Goal: Communication & Community: Answer question/provide support

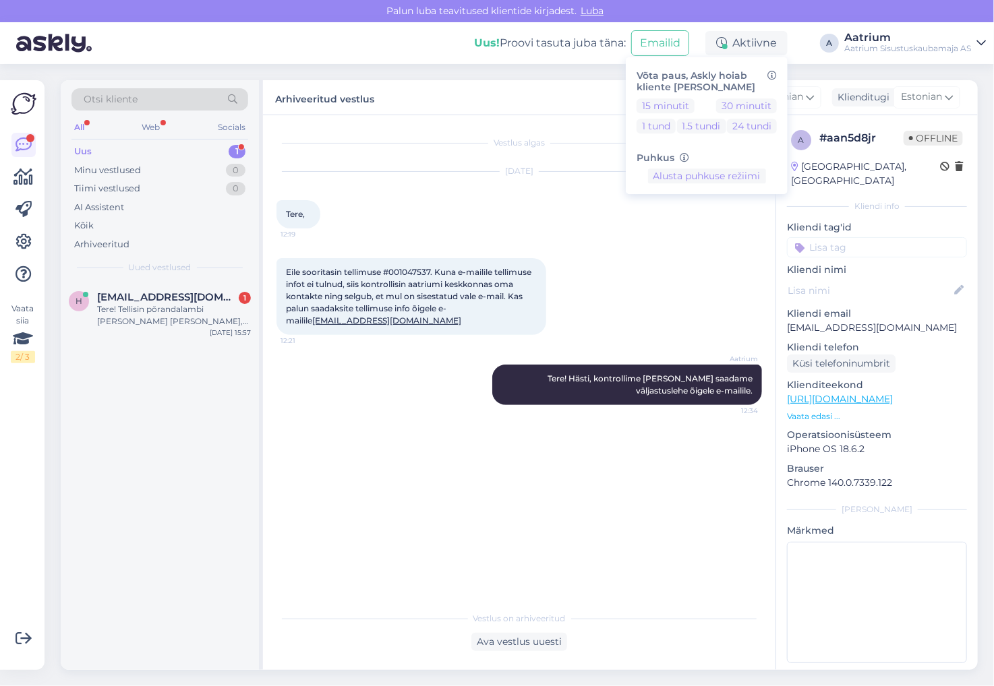
click at [280, 457] on div "Vestlus algas [DATE] Tere, 12:19 Eile sooritasin tellimuse #001047537. Kuna e-m…" at bounding box center [524, 361] width 497 height 464
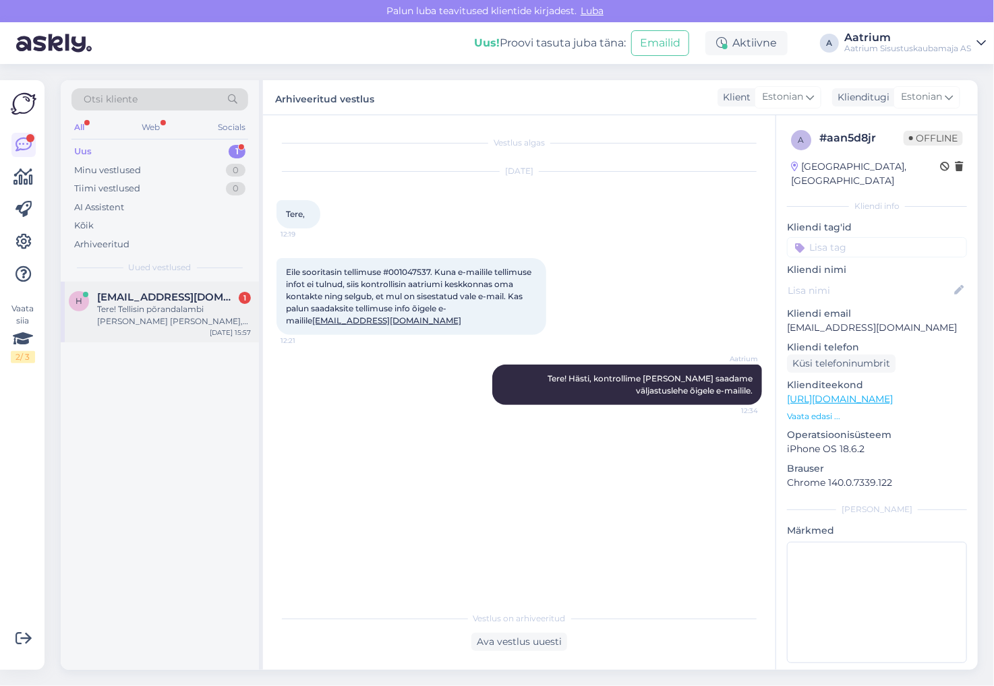
click at [89, 312] on div "h [EMAIL_ADDRESS][DOMAIN_NAME] 1 Tere! Tellisin põrandalambi [PERSON_NAME] [PER…" at bounding box center [160, 309] width 182 height 36
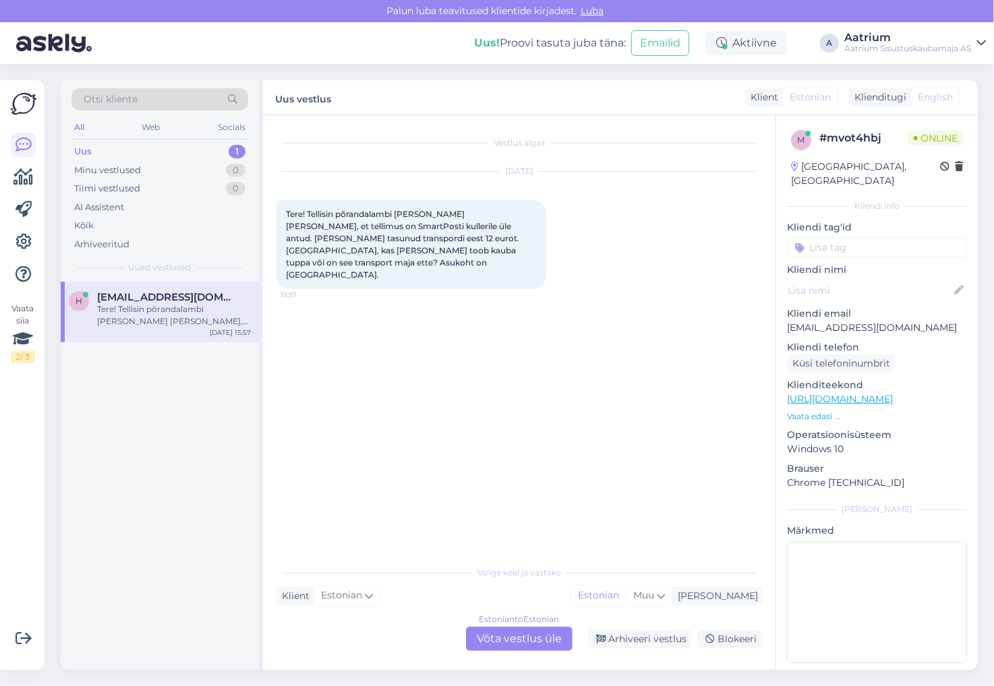
click at [558, 636] on div "Estonian to Estonian Võta vestlus üle" at bounding box center [519, 639] width 107 height 24
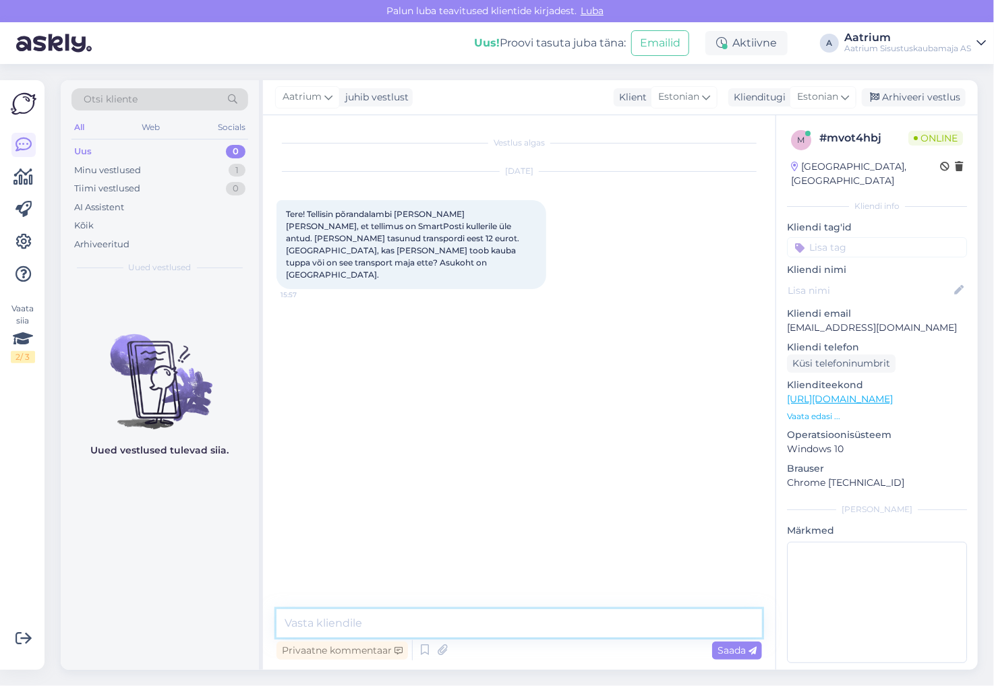
click at [340, 623] on textarea at bounding box center [518, 623] width 485 height 28
click at [420, 622] on textarea "Tere! Smartposti [PERSON_NAME] toob kauba ukseni." at bounding box center [518, 623] width 485 height 28
type textarea "Tere! Smartposti [PERSON_NAME] toob kauba ukseni."
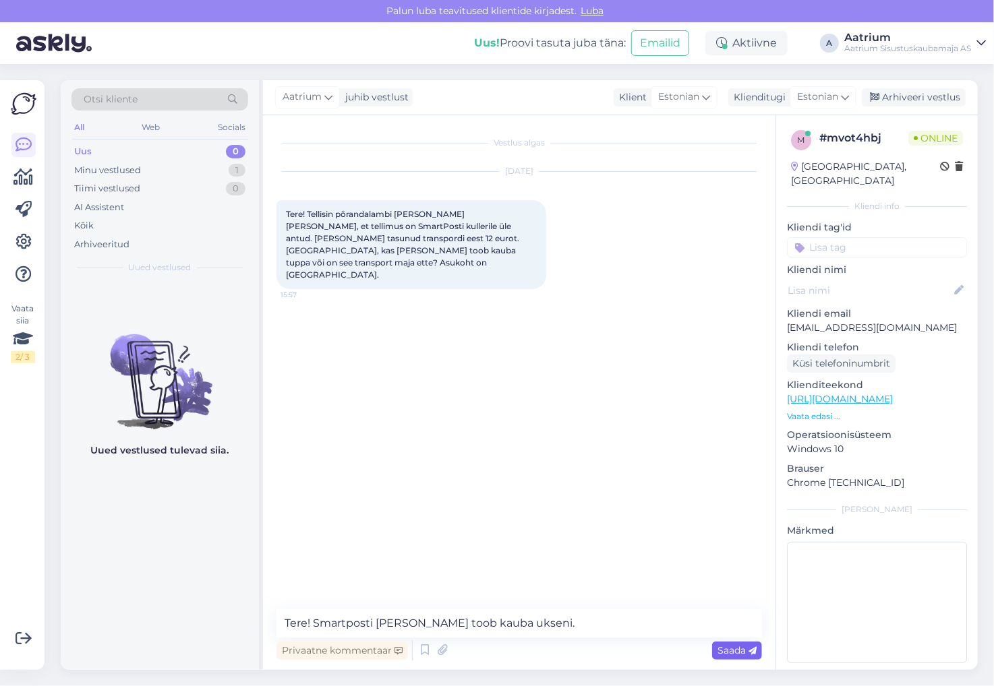
click at [742, 653] on span "Saada" at bounding box center [736, 650] width 39 height 12
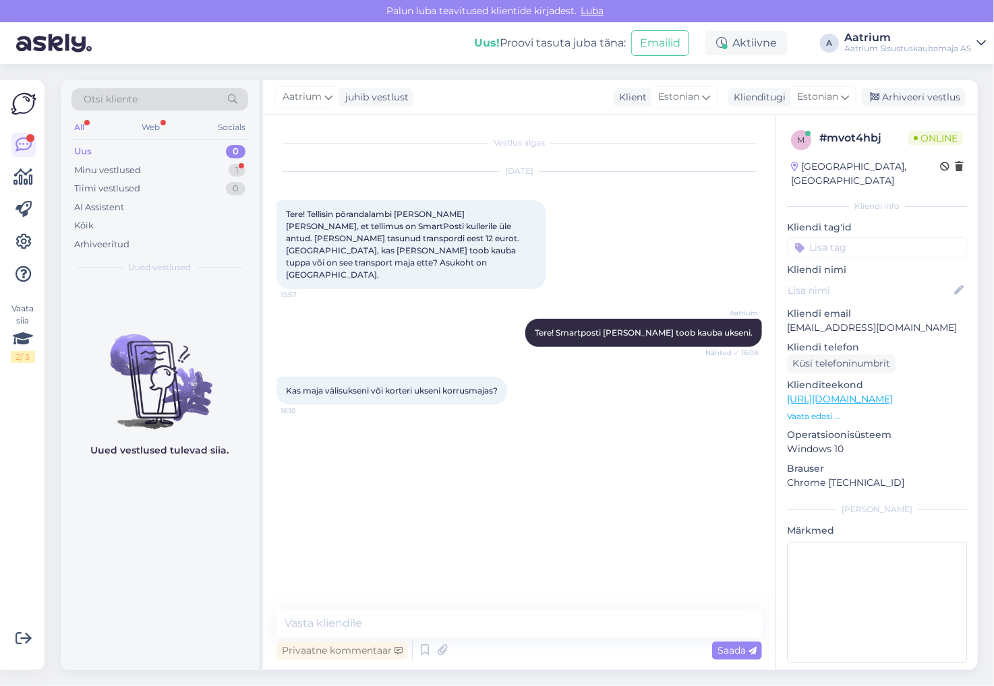
click at [378, 472] on div "Vestlus algas [DATE] Tere! Tellisin põrandalambi [PERSON_NAME] [PERSON_NAME], e…" at bounding box center [524, 363] width 497 height 469
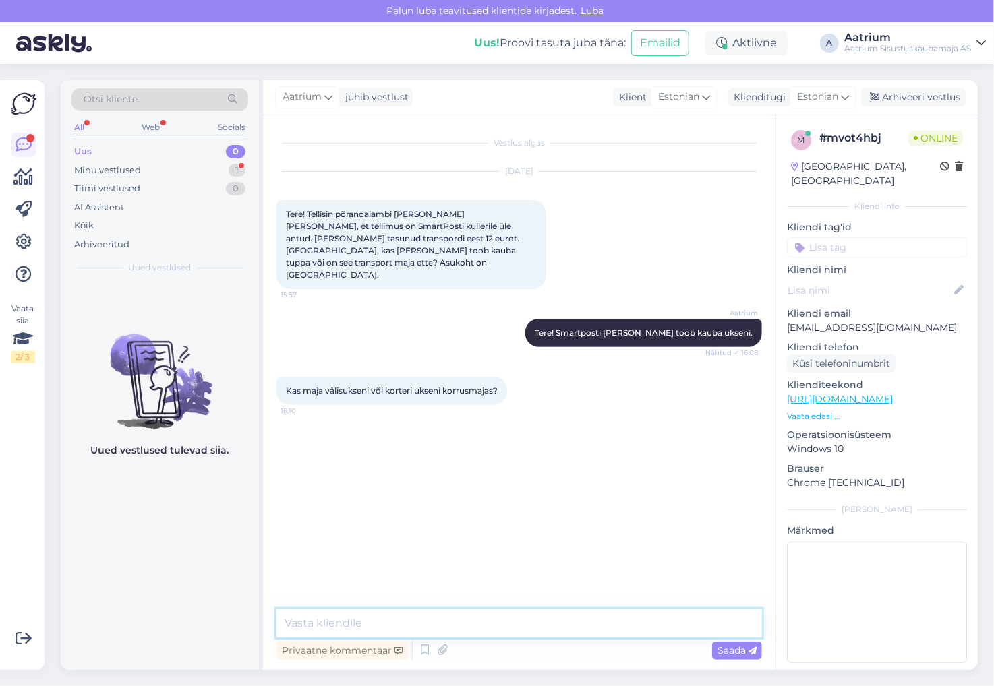
click at [458, 630] on textarea at bounding box center [518, 623] width 485 height 28
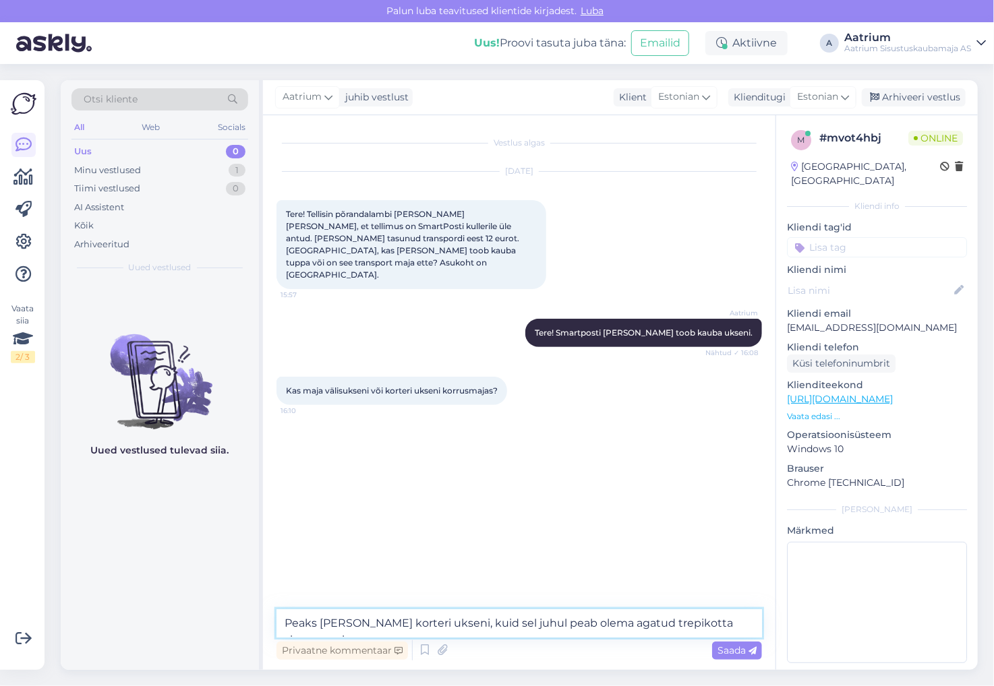
click at [580, 623] on textarea "Peaks [PERSON_NAME] korteri ukseni, kuid sel juhul peab olema agatud trepikotta…" at bounding box center [518, 623] width 485 height 28
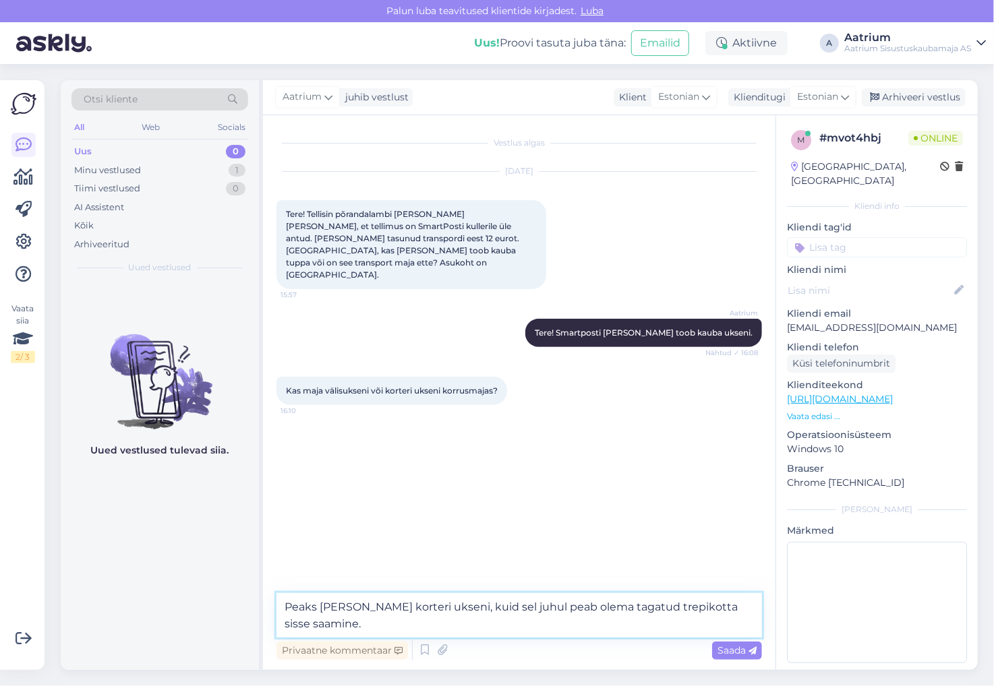
click at [512, 604] on textarea "Peaks [PERSON_NAME] korteri ukseni, kuid sel juhul peab olema tagatud trepikott…" at bounding box center [518, 615] width 485 height 44
click at [624, 605] on textarea "Peaks [PERSON_NAME] korteri ukseni, kuid sel juhul peab olema tagatud trepikott…" at bounding box center [518, 615] width 485 height 44
type textarea "Peaks [PERSON_NAME] korteri ukseni, kuid sel juhul peab olema tagatud ka trepik…"
click at [739, 655] on span "Saada" at bounding box center [736, 650] width 39 height 12
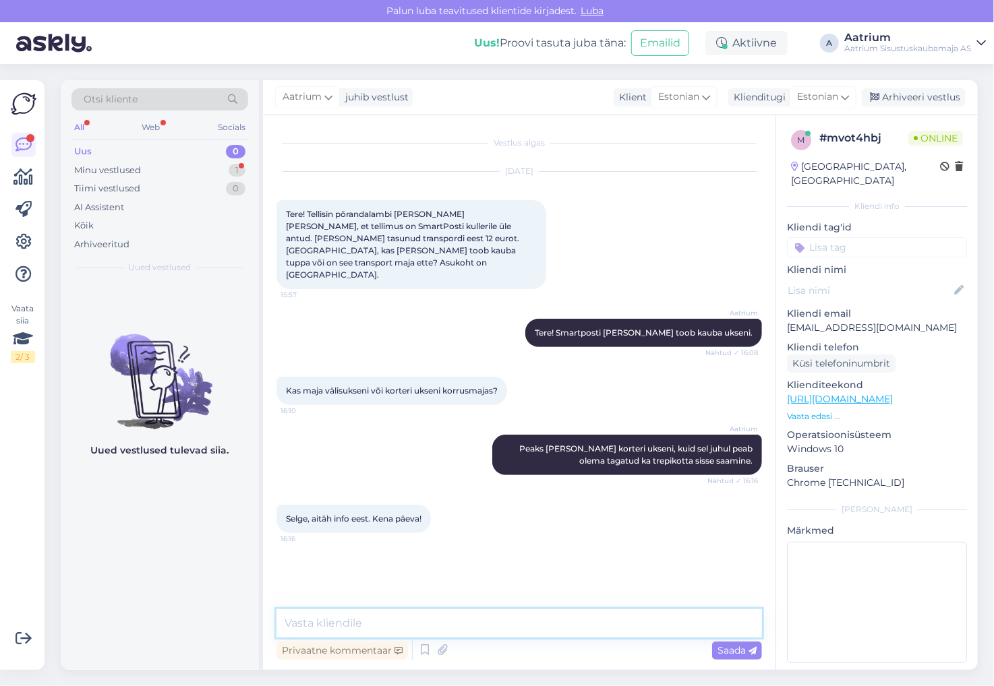
click at [488, 616] on textarea at bounding box center [518, 623] width 485 height 28
type textarea "Palun!"
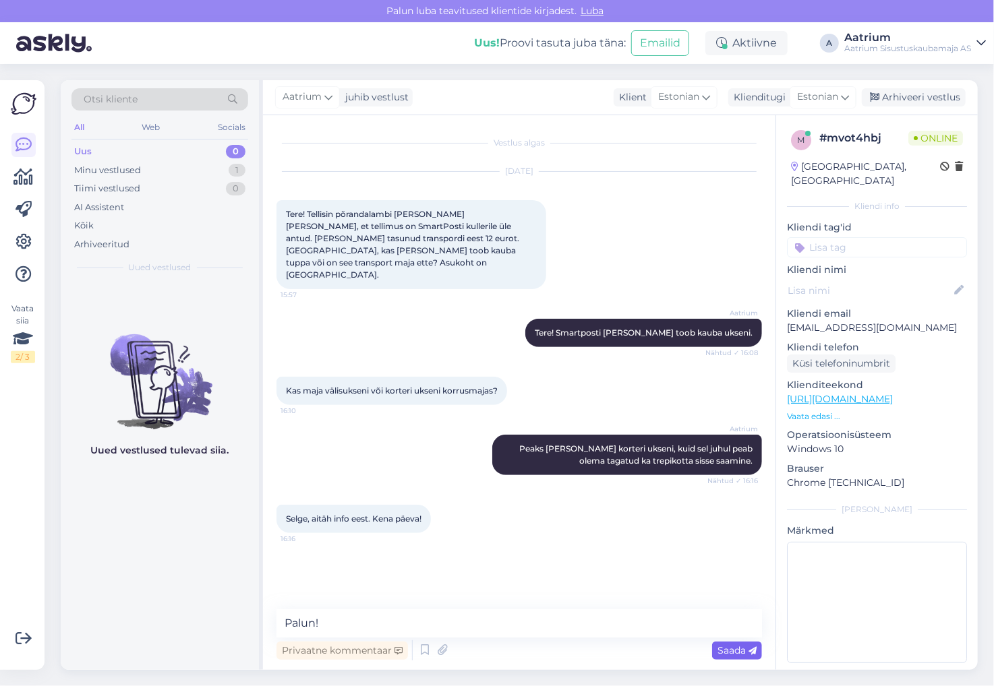
click at [725, 655] on span "Saada" at bounding box center [736, 650] width 39 height 12
